Goal: Information Seeking & Learning: Learn about a topic

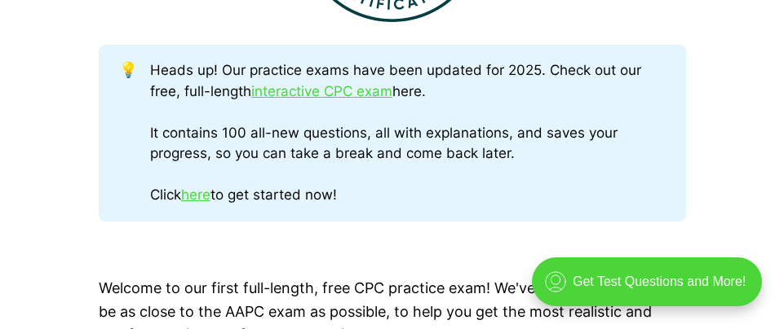
scroll to position [809, 0]
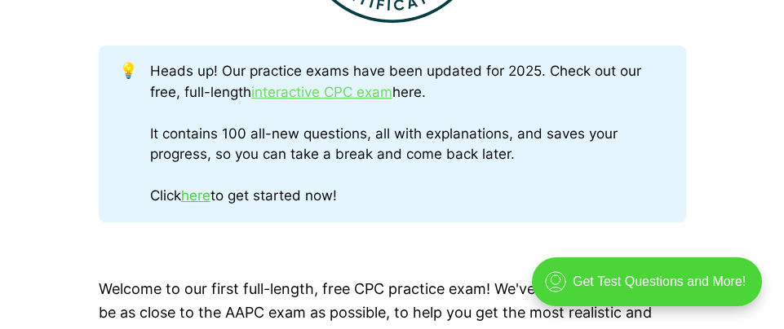
click at [317, 92] on link "interactive CPC exam" at bounding box center [321, 92] width 141 height 16
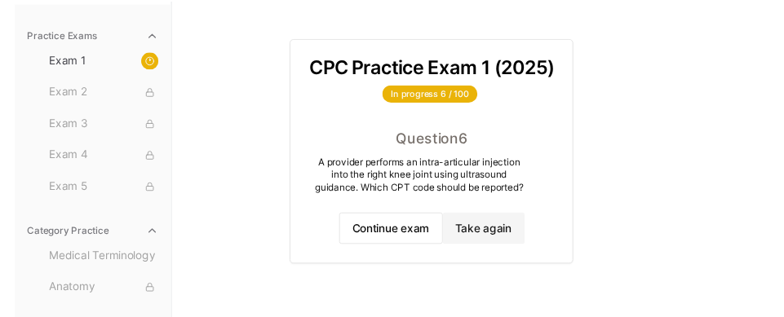
scroll to position [116, 0]
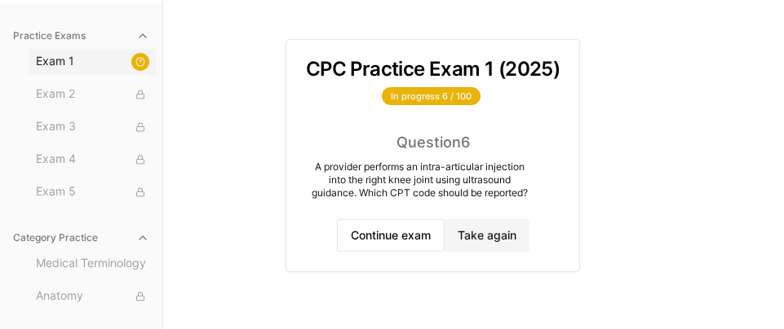
click at [69, 59] on span "Exam 1" at bounding box center [92, 62] width 113 height 18
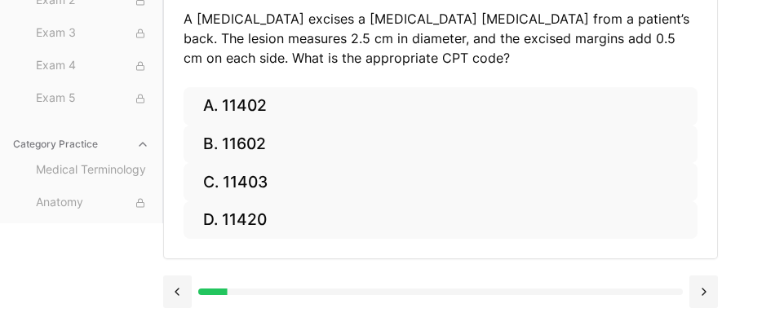
scroll to position [232, 0]
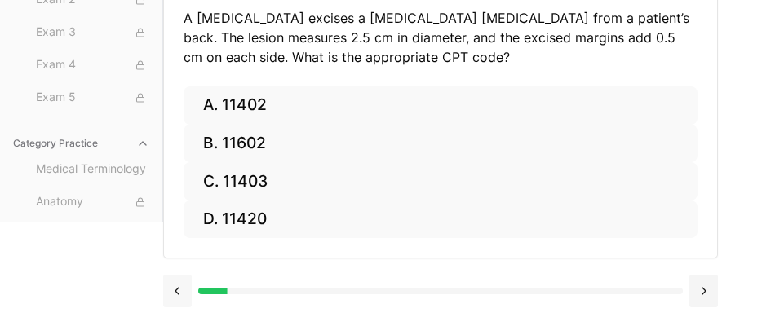
click at [179, 286] on button at bounding box center [177, 291] width 29 height 33
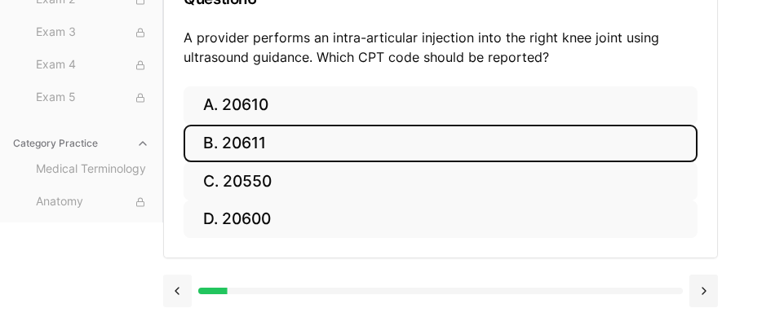
click at [179, 286] on button at bounding box center [177, 291] width 29 height 33
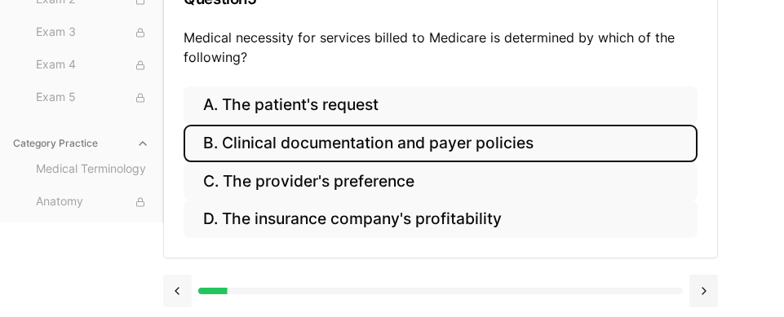
click at [179, 286] on button at bounding box center [177, 291] width 29 height 33
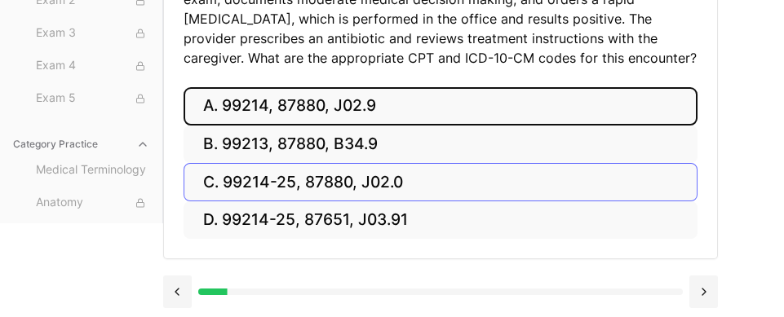
scroll to position [290, 0]
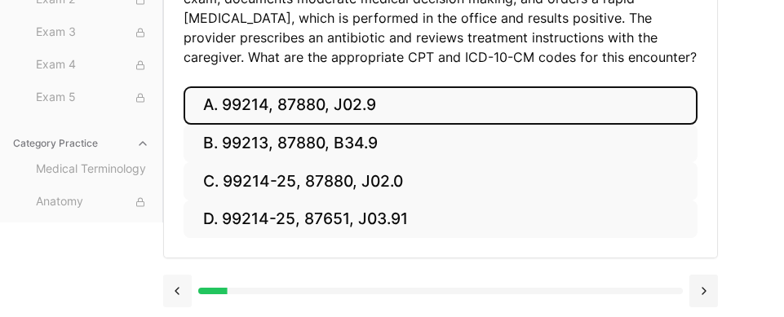
click at [179, 282] on button at bounding box center [177, 291] width 29 height 33
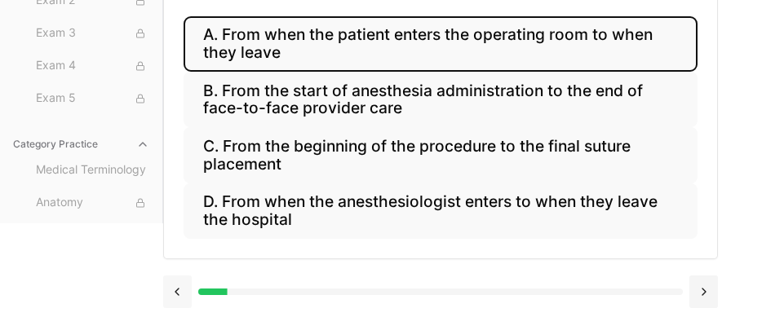
click at [179, 282] on button at bounding box center [177, 292] width 29 height 33
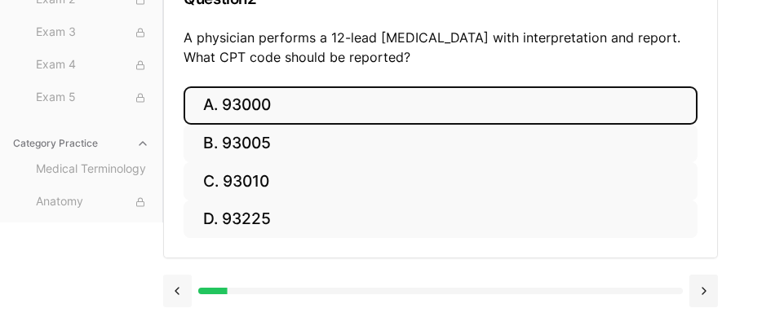
click at [179, 282] on button at bounding box center [177, 291] width 29 height 33
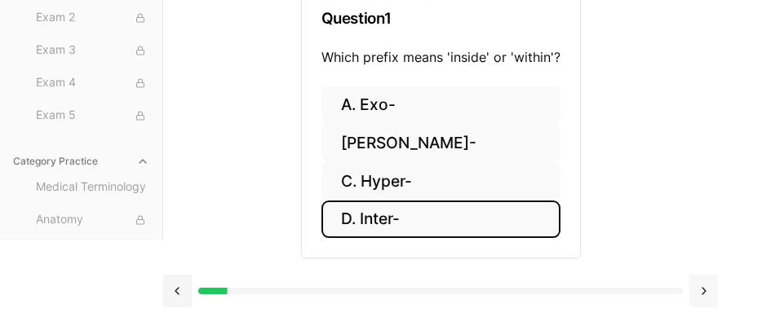
click at [702, 290] on button at bounding box center [703, 291] width 29 height 33
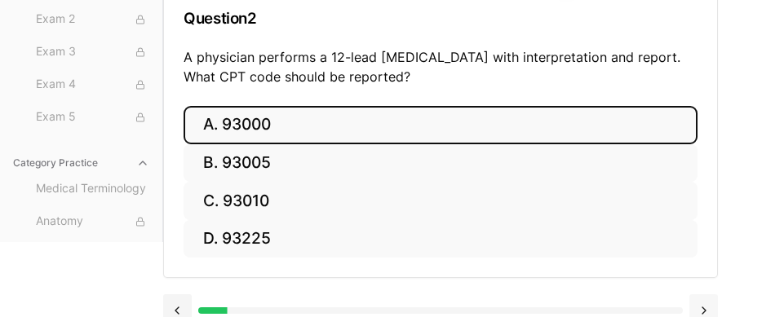
click at [705, 307] on button at bounding box center [703, 310] width 29 height 33
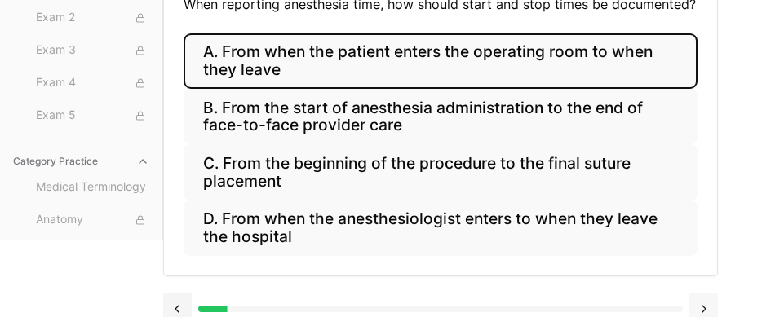
scroll to position [263, 0]
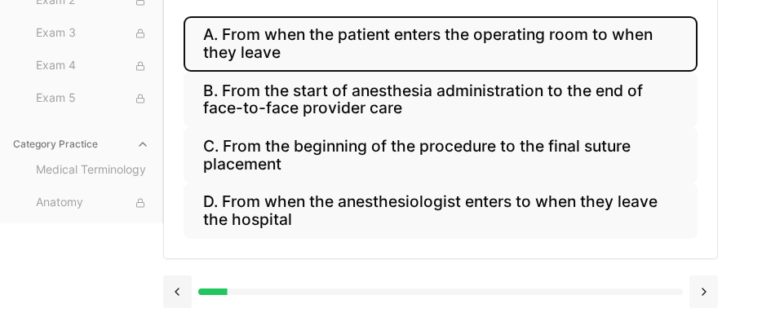
click at [709, 287] on button at bounding box center [703, 292] width 29 height 33
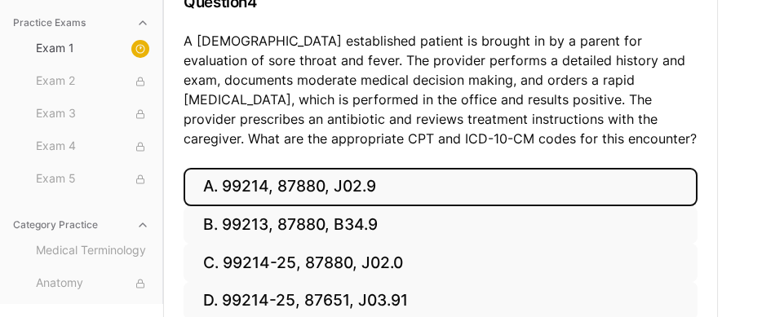
scroll to position [290, 0]
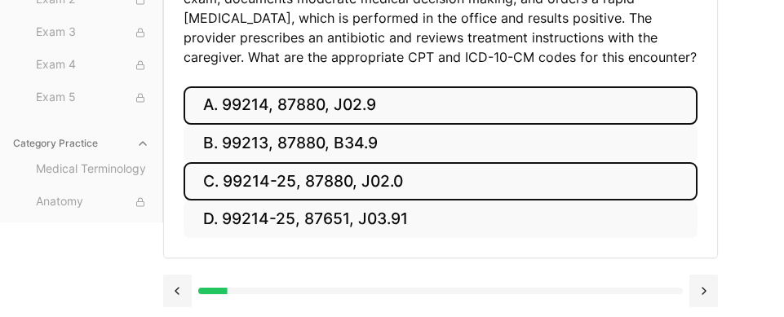
click at [286, 175] on button "C. 99214-25, 87880, J02.0" at bounding box center [440, 181] width 514 height 38
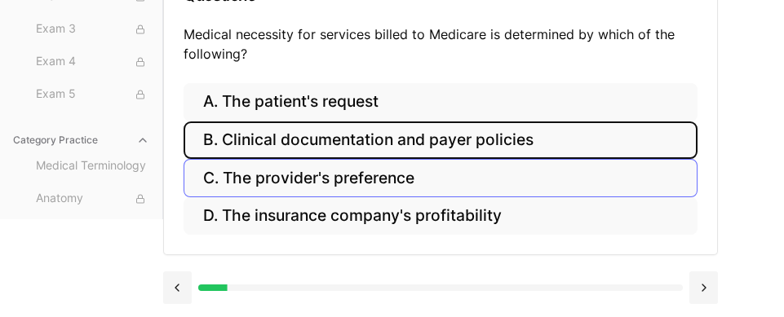
scroll to position [212, 0]
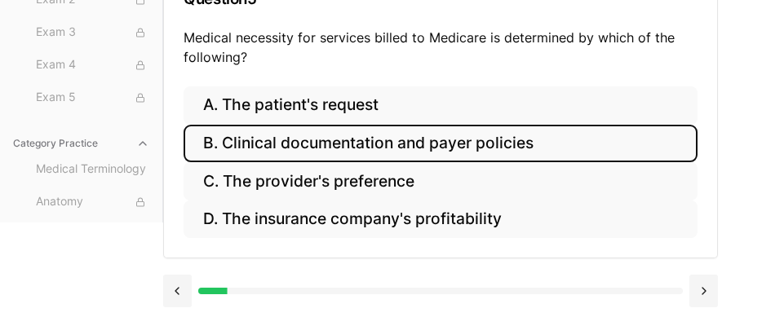
click at [276, 142] on button "B. Clinical documentation and payer policies" at bounding box center [440, 144] width 514 height 38
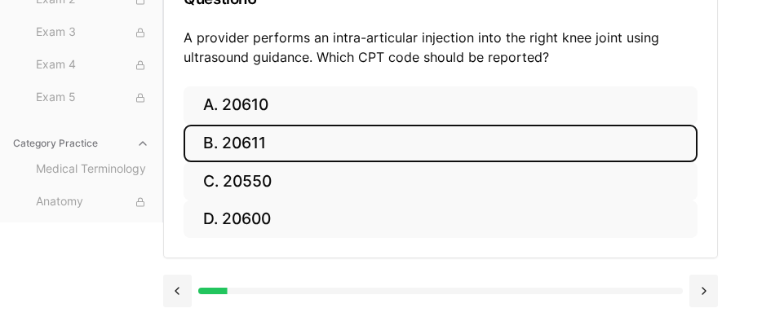
click at [279, 149] on button "B. 20611" at bounding box center [440, 144] width 514 height 38
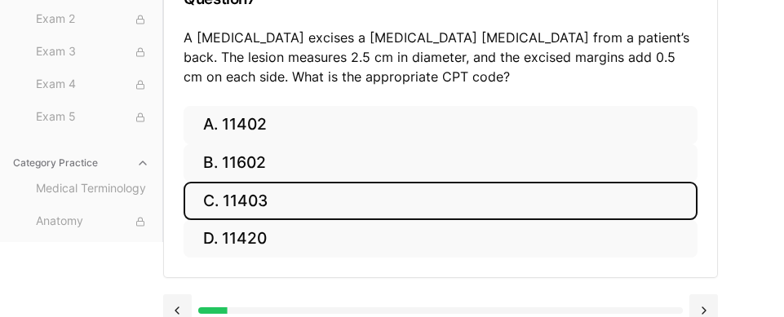
click at [257, 201] on button "C. 11403" at bounding box center [440, 201] width 514 height 38
